Goal: Obtain resource: Obtain resource

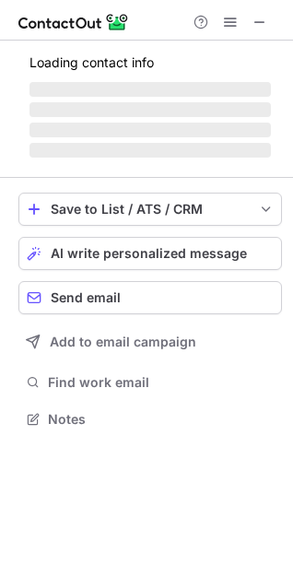
scroll to position [401, 293]
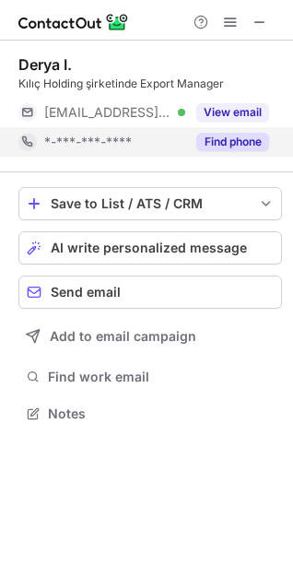
click at [229, 144] on button "Find phone" at bounding box center [232, 142] width 73 height 18
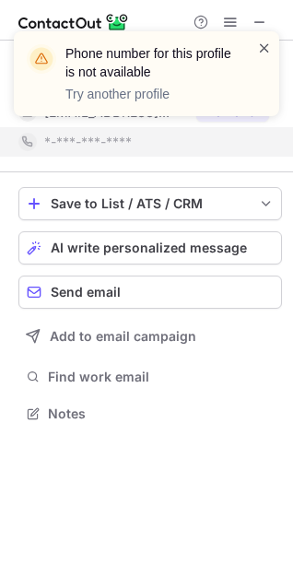
click at [264, 53] on span at bounding box center [264, 48] width 15 height 18
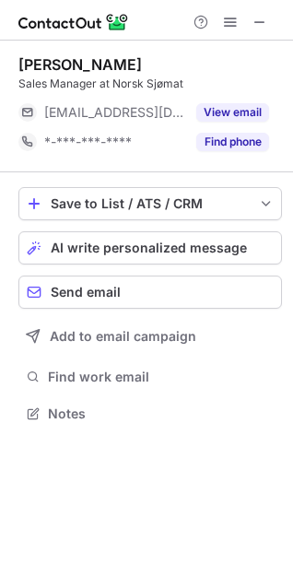
scroll to position [401, 293]
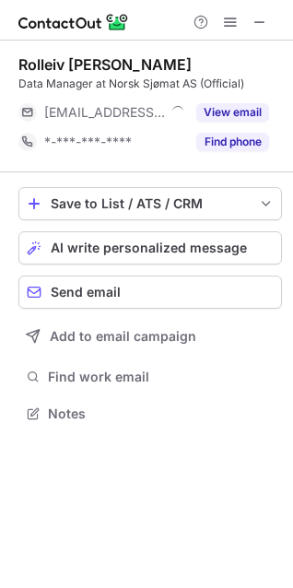
scroll to position [401, 293]
click at [258, 15] on span at bounding box center [260, 22] width 15 height 15
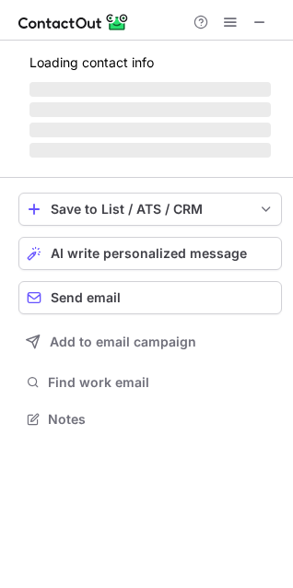
scroll to position [401, 293]
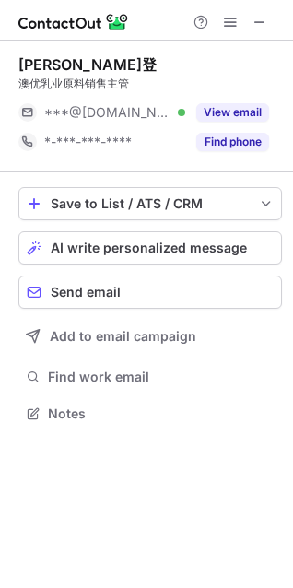
click at [235, 149] on button "Find phone" at bounding box center [232, 142] width 73 height 18
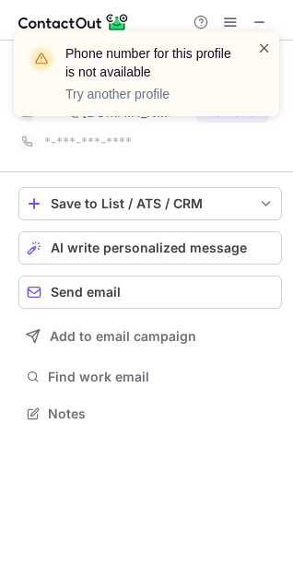
click at [264, 50] on span at bounding box center [264, 48] width 15 height 18
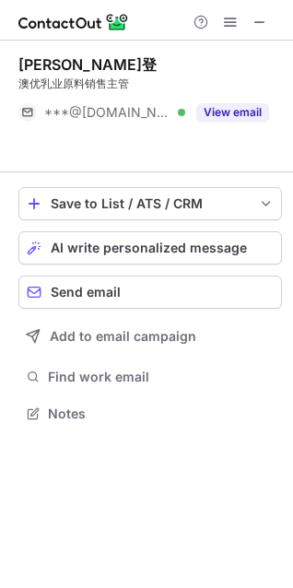
scroll to position [372, 293]
